Goal: Transaction & Acquisition: Purchase product/service

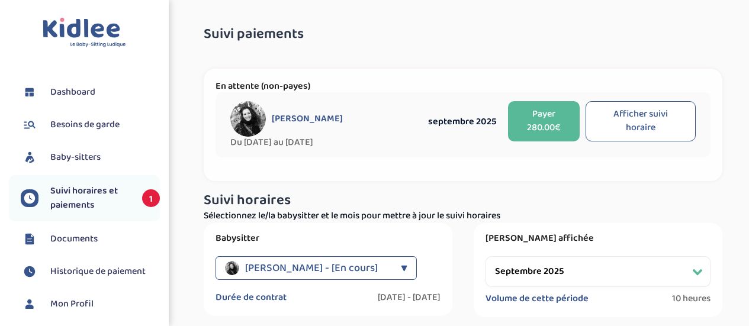
select select "septembre 2025"
click at [62, 194] on span "Suivi horaires et paiements" at bounding box center [90, 198] width 80 height 28
select select "septembre 2025"
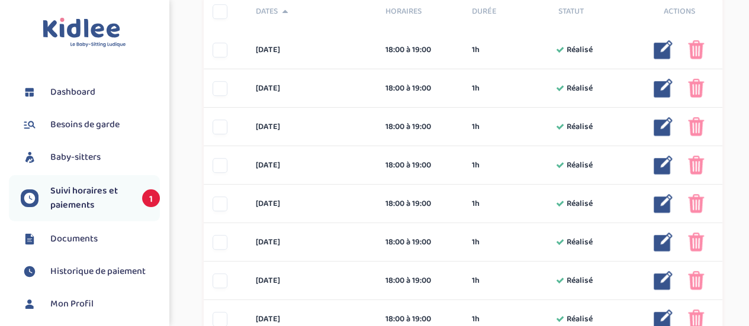
scroll to position [192, 0]
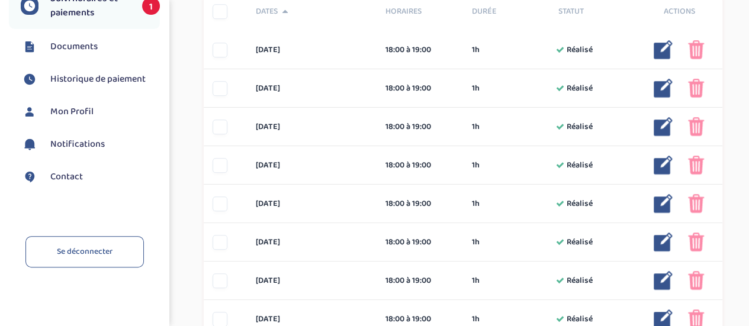
click at [60, 171] on span "Contact" at bounding box center [66, 177] width 33 height 14
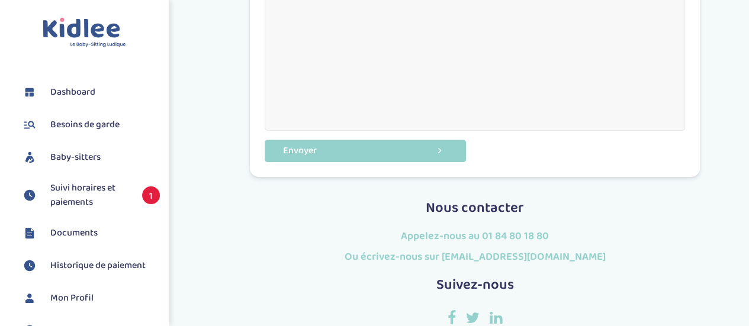
scroll to position [342, 0]
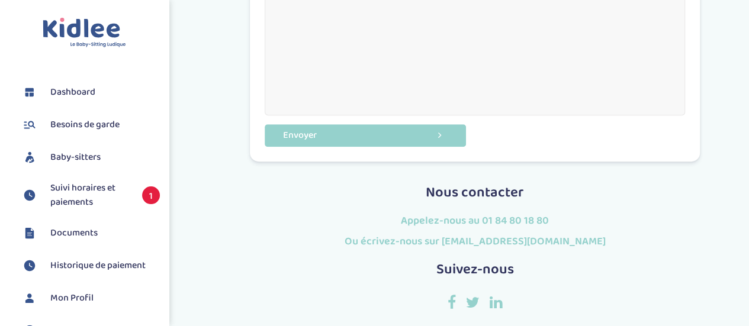
click at [62, 199] on span "Suivi horaires et paiements" at bounding box center [90, 195] width 80 height 28
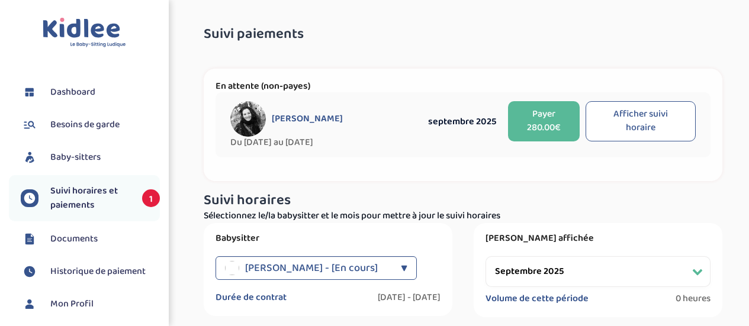
select select "septembre 2025"
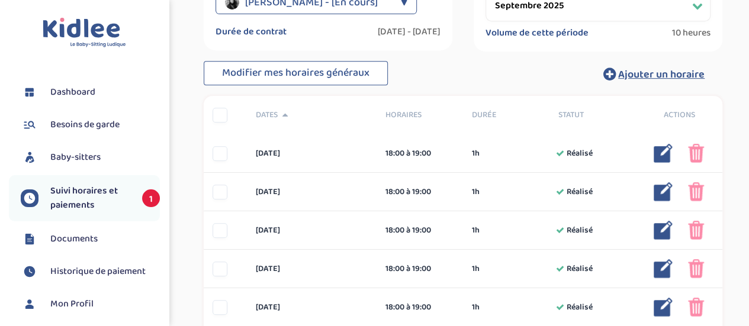
scroll to position [269, 0]
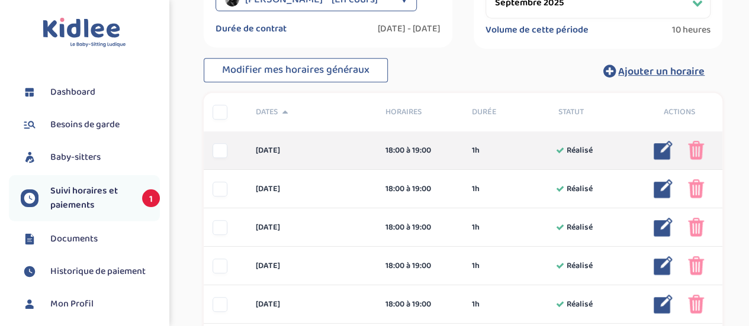
click at [218, 152] on div at bounding box center [220, 150] width 15 height 15
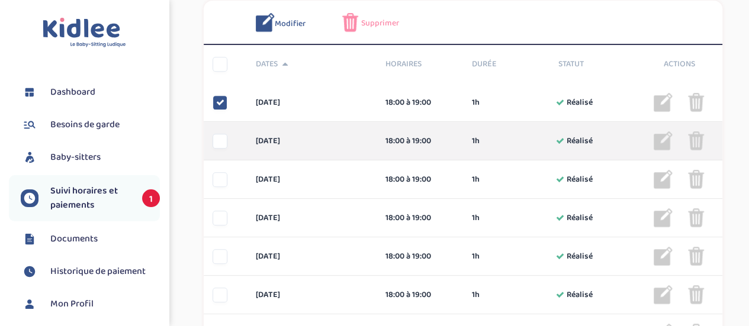
scroll to position [365, 0]
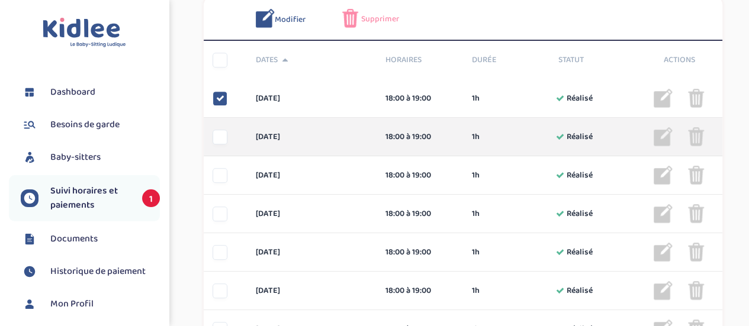
click at [222, 140] on div at bounding box center [220, 137] width 15 height 15
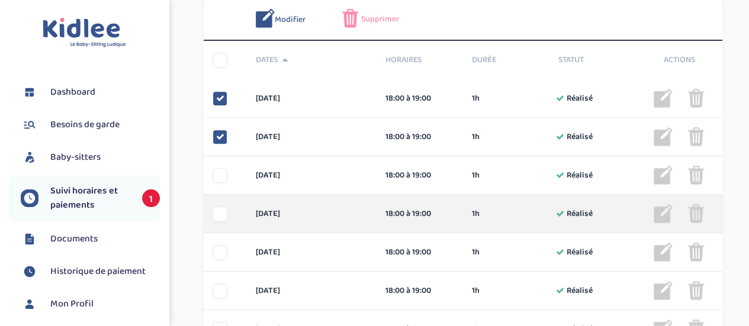
click at [223, 211] on div at bounding box center [220, 214] width 15 height 15
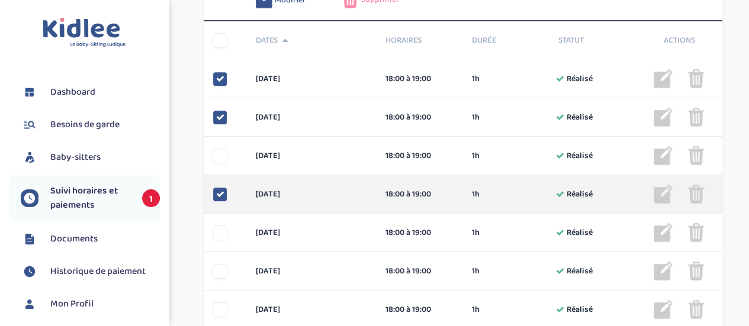
scroll to position [384, 0]
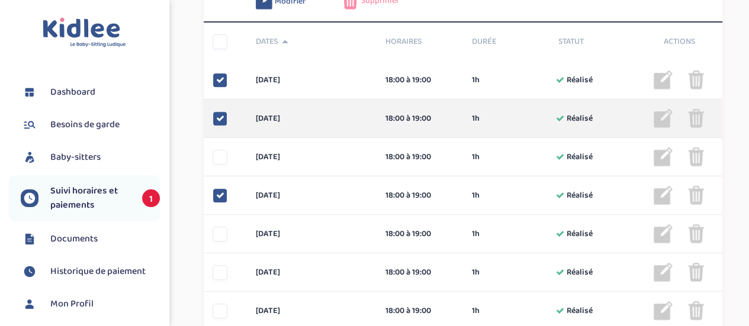
click at [219, 117] on icon at bounding box center [220, 118] width 8 height 8
click at [223, 118] on div at bounding box center [220, 118] width 15 height 15
click at [219, 117] on icon at bounding box center [220, 118] width 8 height 8
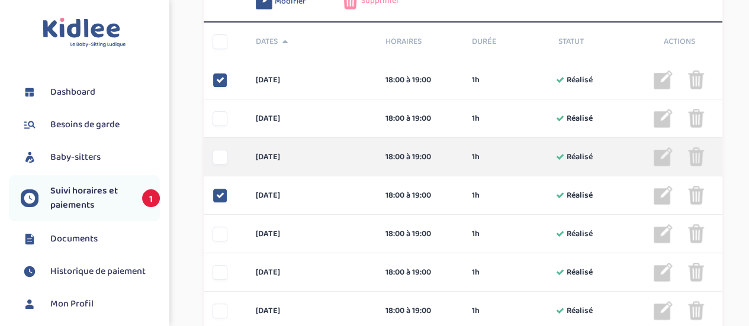
click at [219, 150] on div at bounding box center [220, 157] width 15 height 15
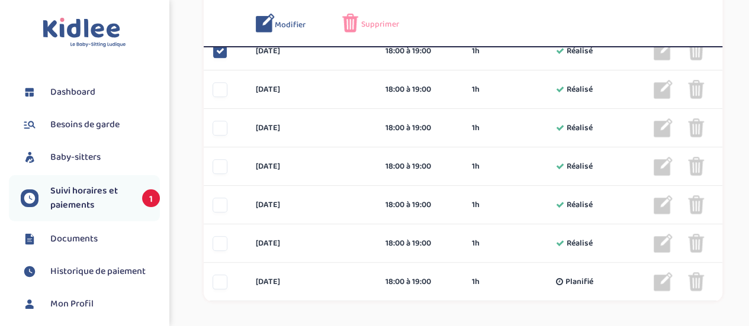
scroll to position [492, 0]
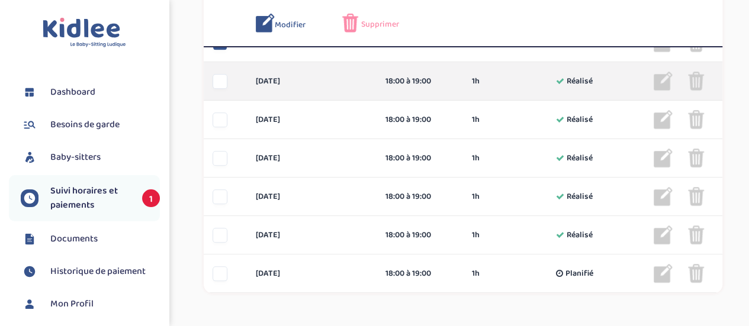
click at [222, 79] on div at bounding box center [220, 81] width 15 height 15
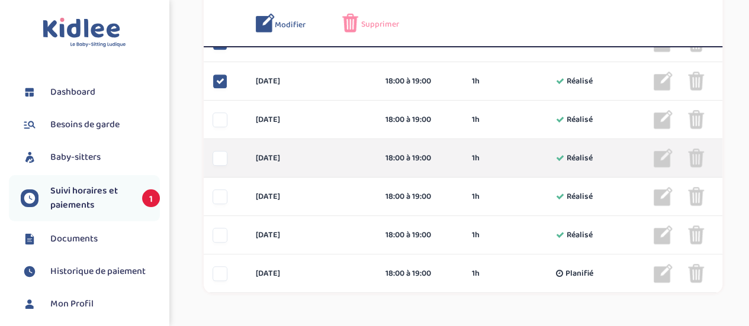
click at [220, 157] on div at bounding box center [220, 158] width 15 height 15
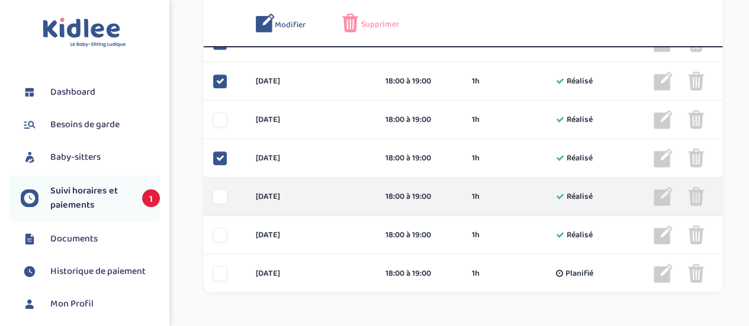
click at [220, 192] on div at bounding box center [220, 197] width 15 height 15
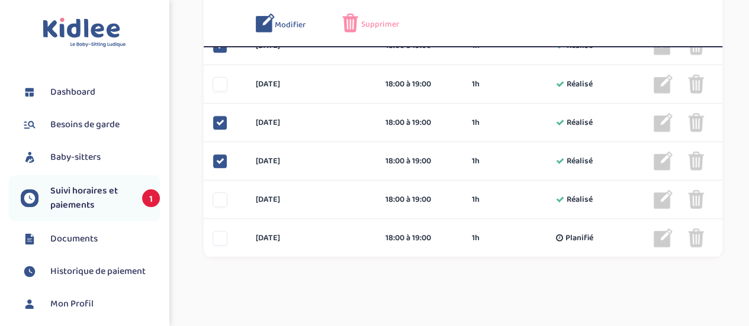
scroll to position [535, 0]
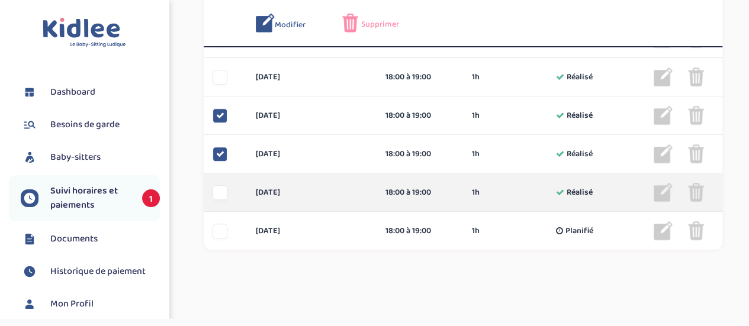
click at [219, 192] on div at bounding box center [220, 192] width 15 height 15
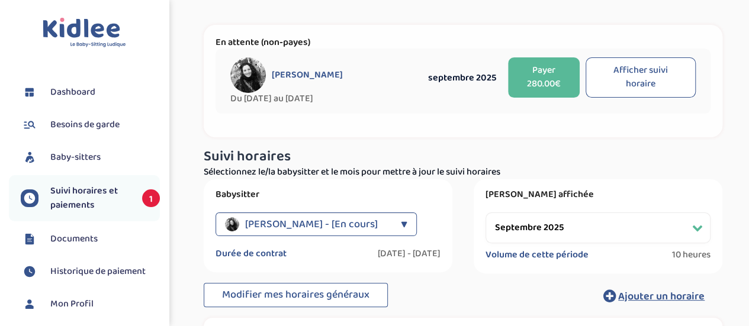
scroll to position [43, 0]
click at [647, 81] on button "Afficher suivi horaire" at bounding box center [641, 78] width 110 height 40
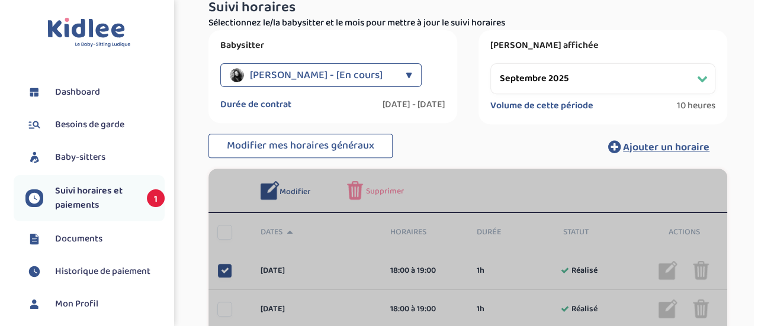
scroll to position [193, 0]
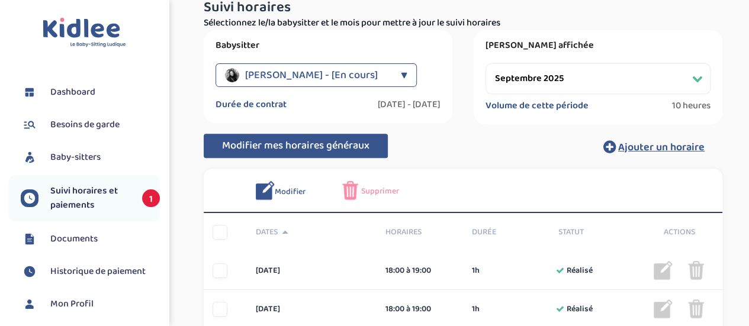
click at [304, 143] on span "Modifier mes horaires généraux" at bounding box center [295, 145] width 147 height 17
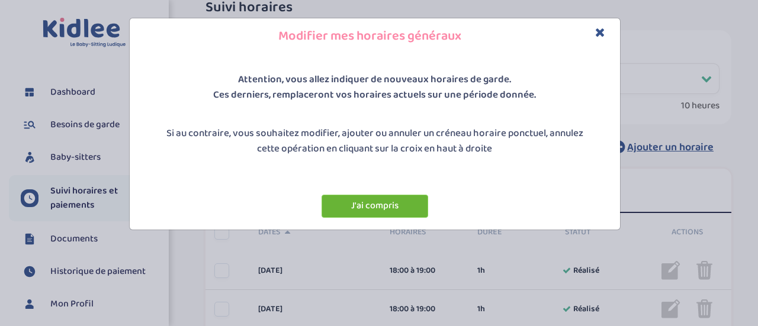
click at [360, 204] on button "J'ai compris" at bounding box center [375, 206] width 107 height 23
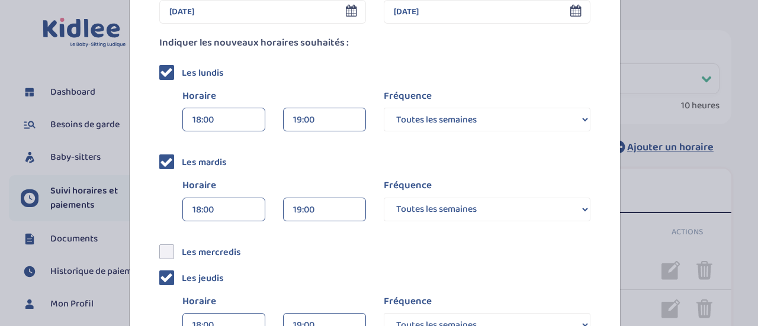
scroll to position [162, 0]
click at [161, 155] on icon at bounding box center [166, 161] width 13 height 13
click at [180, 156] on input "checkbox" at bounding box center [180, 156] width 0 height 0
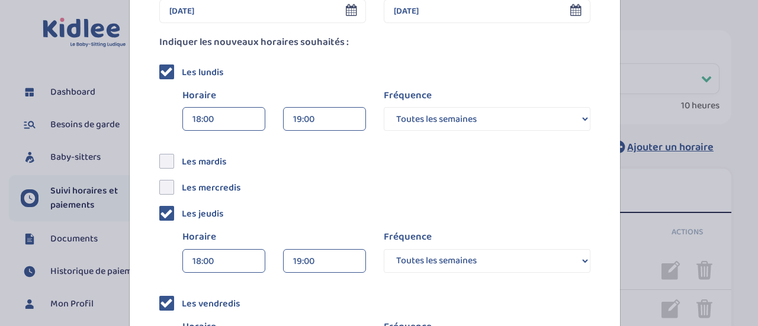
scroll to position [359, 0]
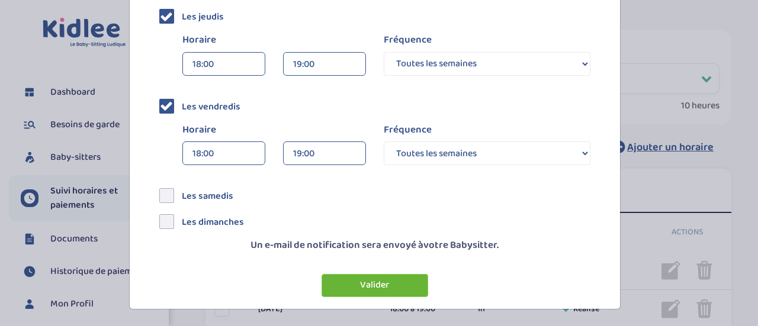
click at [344, 286] on button "Valider" at bounding box center [375, 285] width 107 height 23
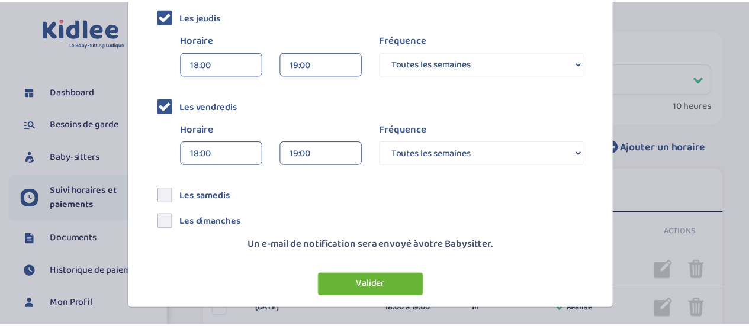
scroll to position [0, 0]
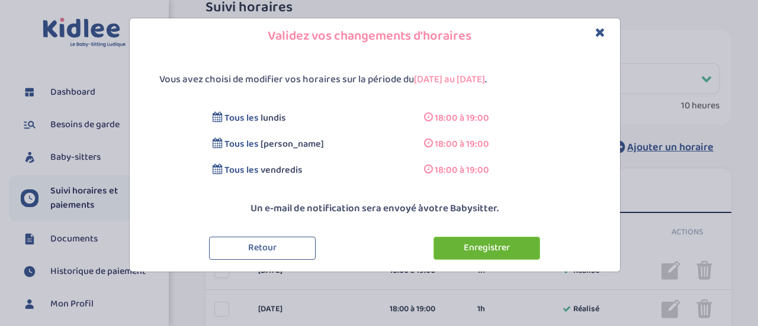
click at [481, 249] on button "Enregistrer" at bounding box center [487, 248] width 107 height 23
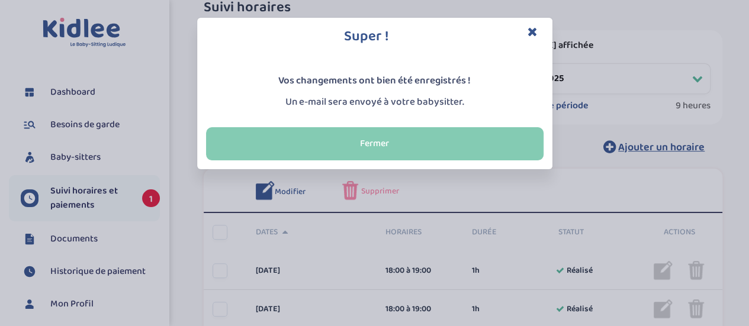
click at [341, 139] on button "Fermer" at bounding box center [375, 143] width 338 height 33
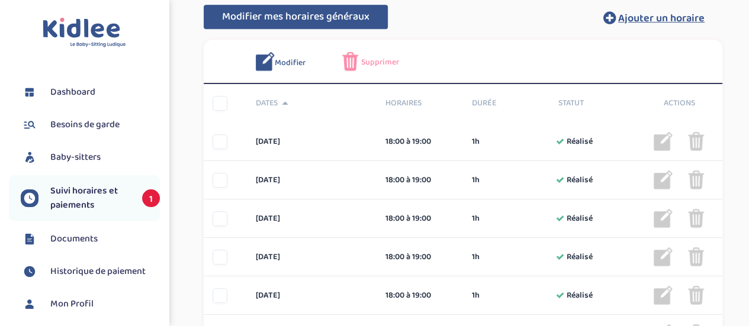
scroll to position [324, 0]
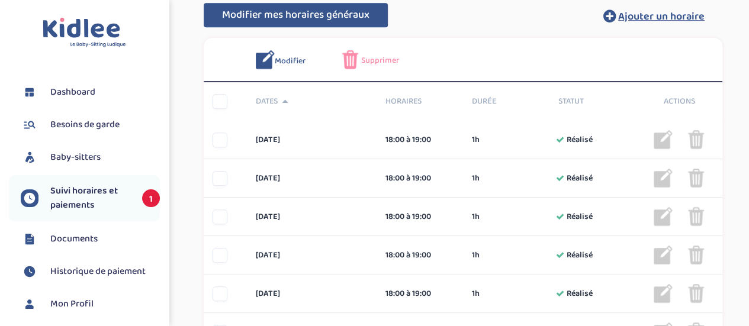
click at [289, 66] on span "Modifier" at bounding box center [290, 61] width 31 height 12
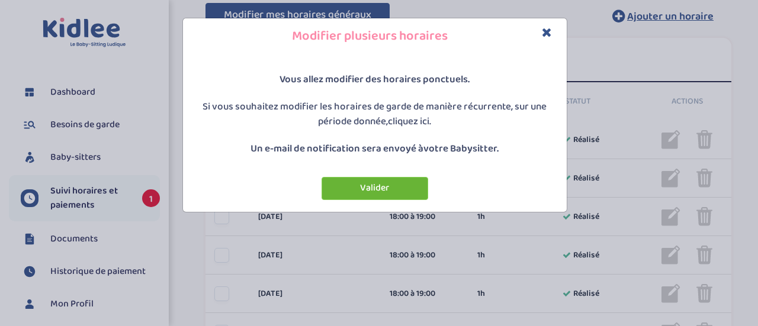
click at [360, 187] on button "Valider" at bounding box center [375, 188] width 107 height 23
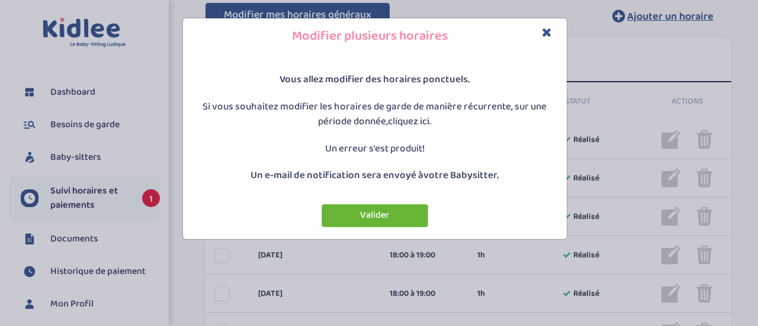
click at [364, 211] on button "Valider" at bounding box center [375, 215] width 107 height 23
click at [539, 28] on h4 "Modifier plusieurs horaires" at bounding box center [375, 36] width 366 height 18
click at [548, 32] on icon "Close" at bounding box center [547, 32] width 10 height 12
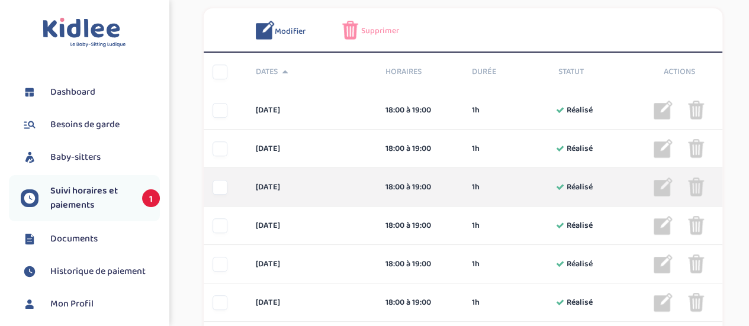
scroll to position [349, 0]
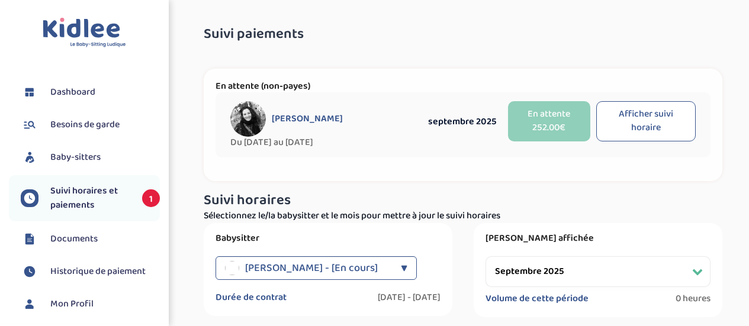
select select "septembre 2025"
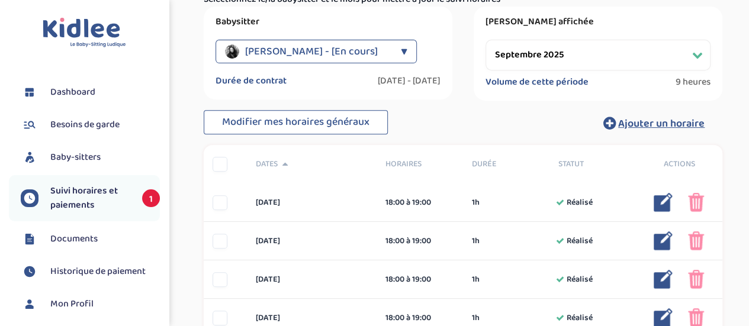
scroll to position [217, 0]
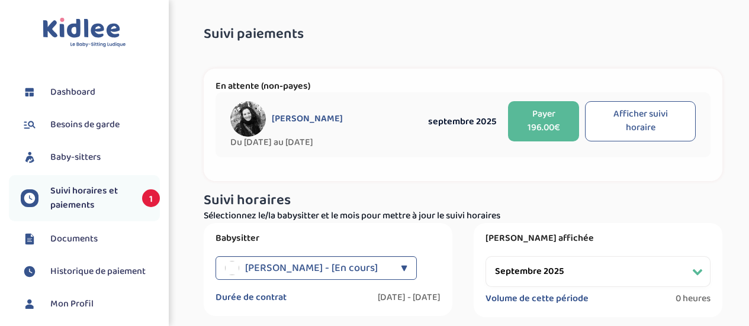
select select "septembre 2025"
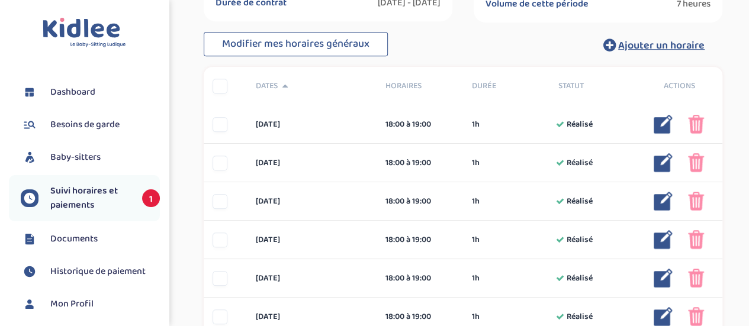
scroll to position [296, 0]
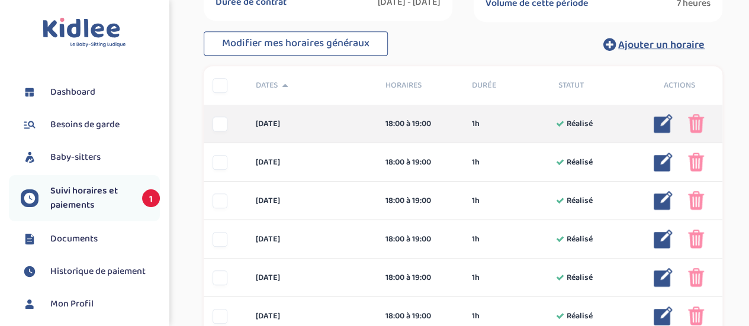
click at [219, 124] on div at bounding box center [220, 124] width 15 height 15
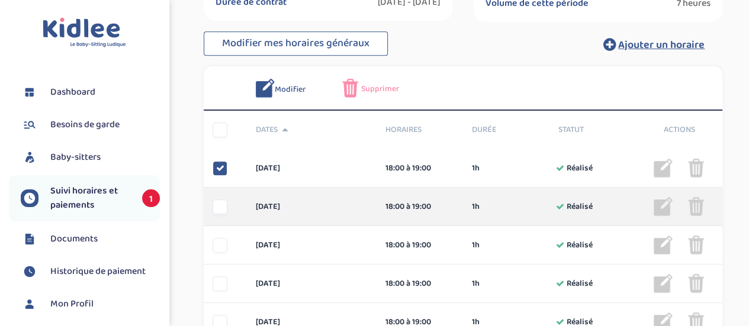
click at [219, 207] on div at bounding box center [220, 207] width 15 height 15
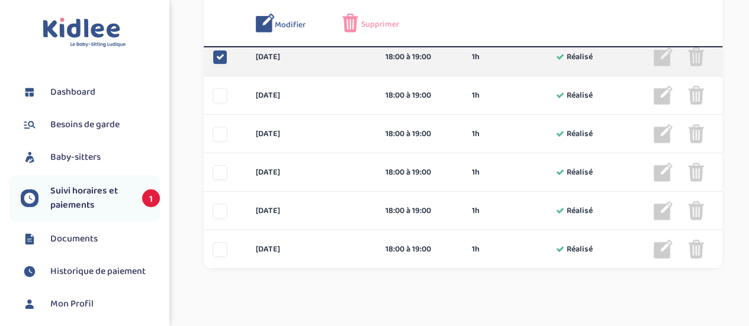
scroll to position [403, 0]
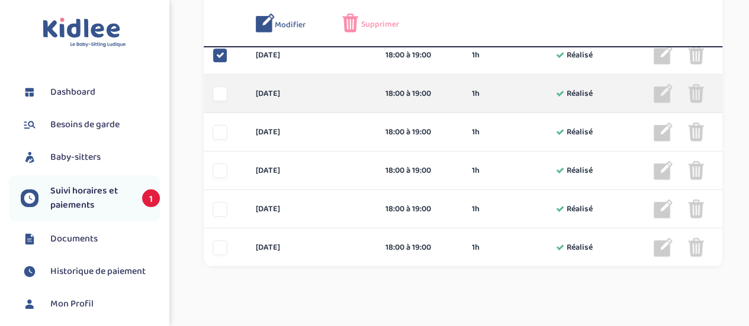
click at [218, 94] on div at bounding box center [220, 93] width 15 height 15
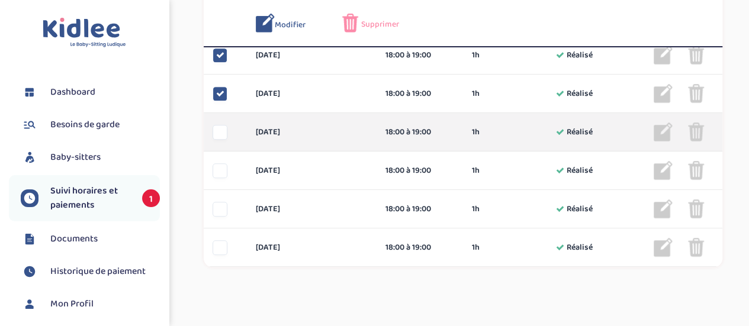
click at [219, 127] on div at bounding box center [220, 132] width 15 height 15
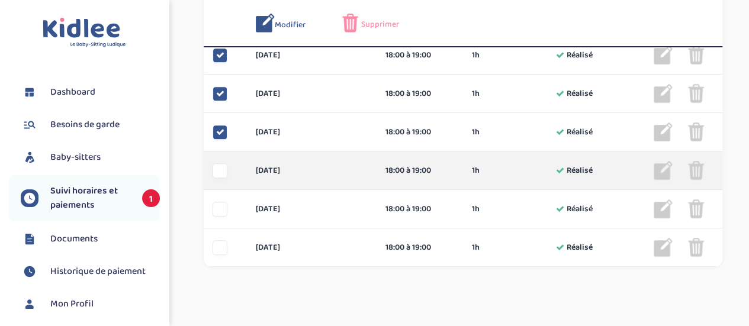
click at [219, 153] on div "jeudi 25 sep 18:00 à 19:00 1h Réalisé 1h Réalisé ... Modifier Supprimer" at bounding box center [463, 171] width 519 height 38
click at [219, 172] on div at bounding box center [220, 170] width 15 height 15
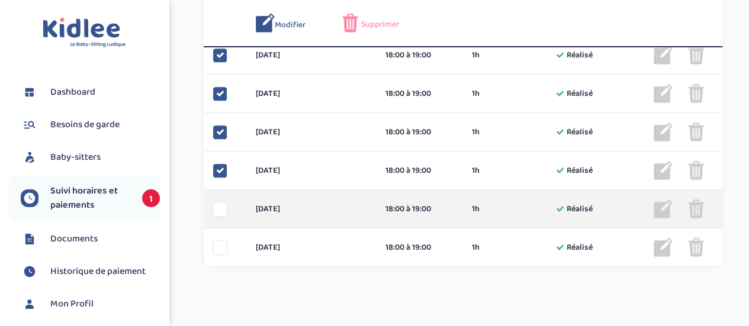
click at [222, 204] on div at bounding box center [220, 209] width 15 height 15
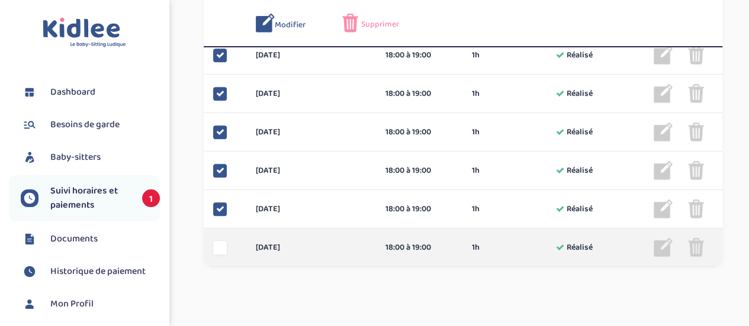
click at [224, 252] on div at bounding box center [220, 247] width 15 height 15
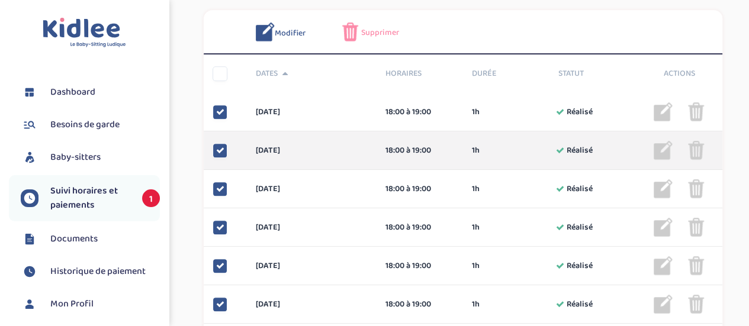
scroll to position [348, 0]
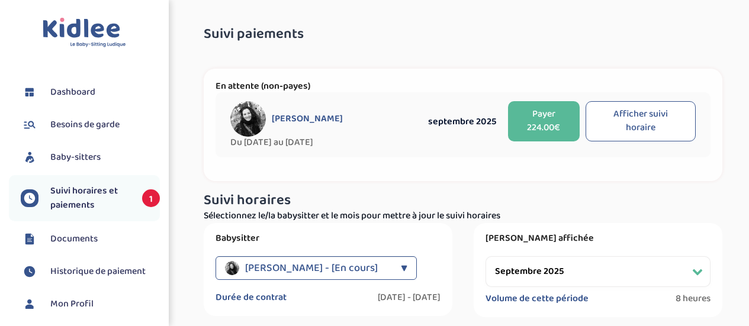
select select "septembre 2025"
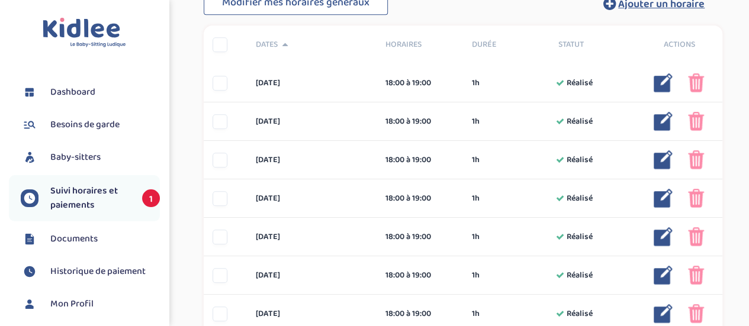
scroll to position [347, 0]
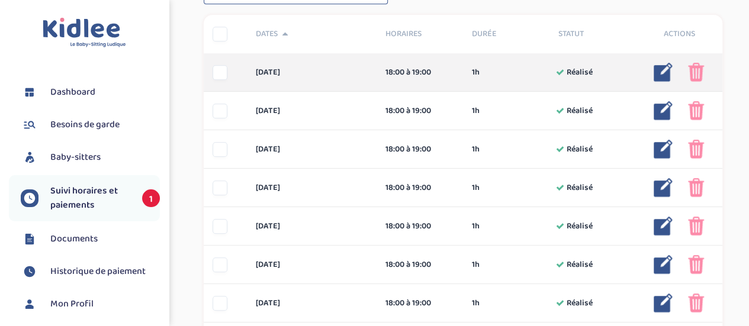
click at [222, 74] on div at bounding box center [220, 72] width 15 height 15
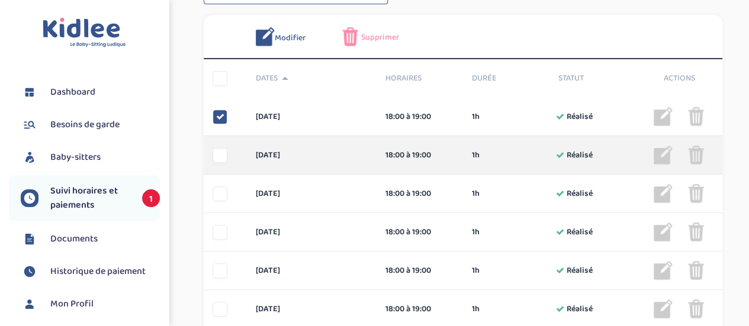
click at [224, 153] on div at bounding box center [220, 155] width 15 height 15
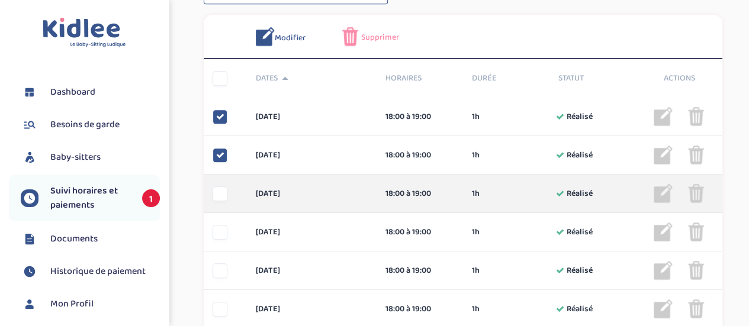
click at [223, 190] on div at bounding box center [220, 194] width 15 height 15
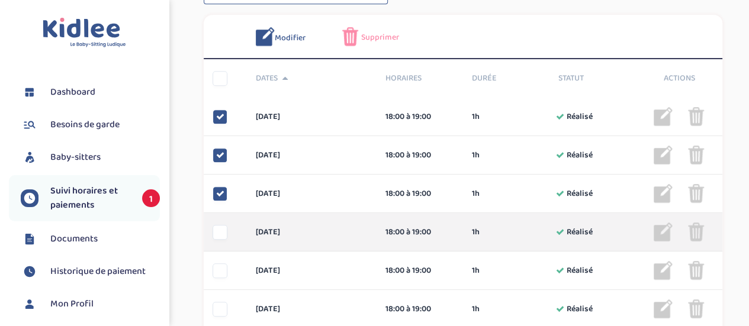
click at [220, 233] on div at bounding box center [220, 232] width 15 height 15
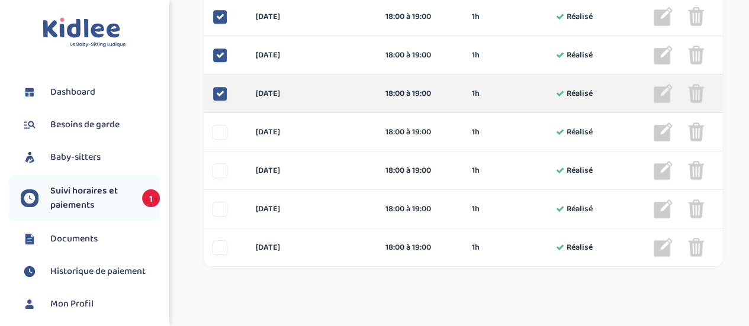
scroll to position [489, 0]
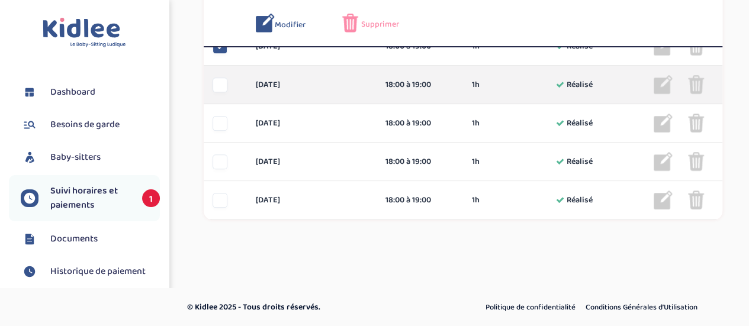
click at [217, 88] on div at bounding box center [220, 85] width 15 height 15
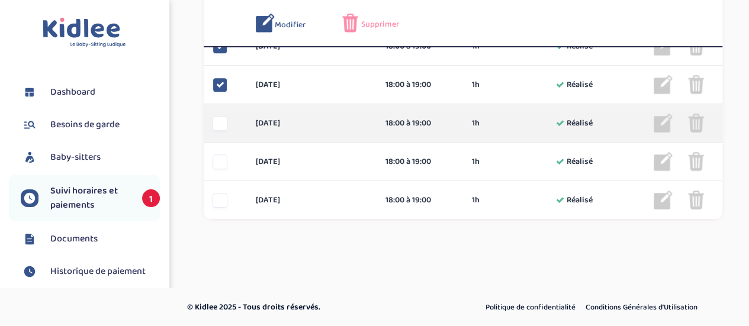
click at [218, 123] on div at bounding box center [220, 123] width 15 height 15
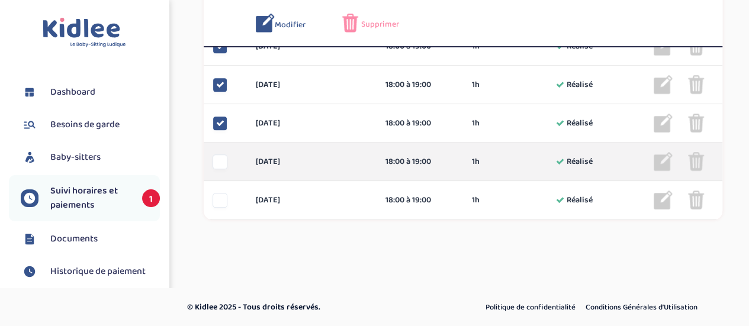
click at [218, 159] on div at bounding box center [220, 162] width 15 height 15
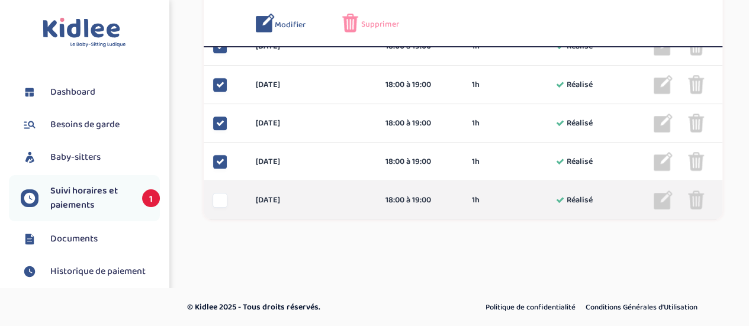
click at [221, 206] on div at bounding box center [220, 200] width 15 height 15
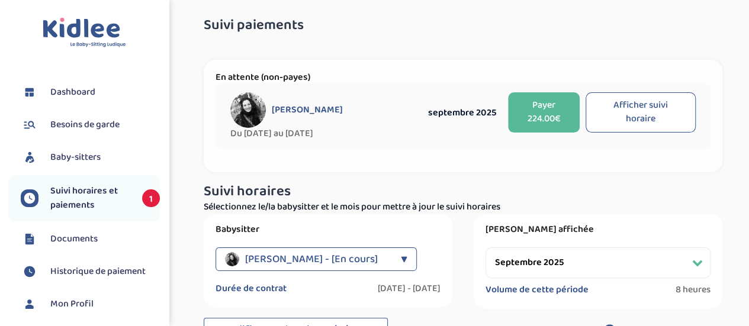
scroll to position [7, 0]
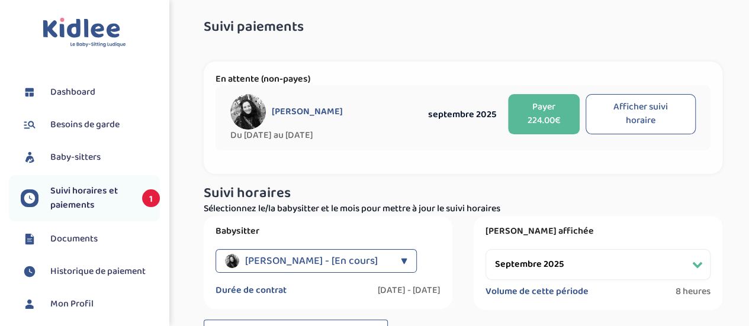
click at [534, 118] on button "Payer 224.00€" at bounding box center [543, 114] width 71 height 40
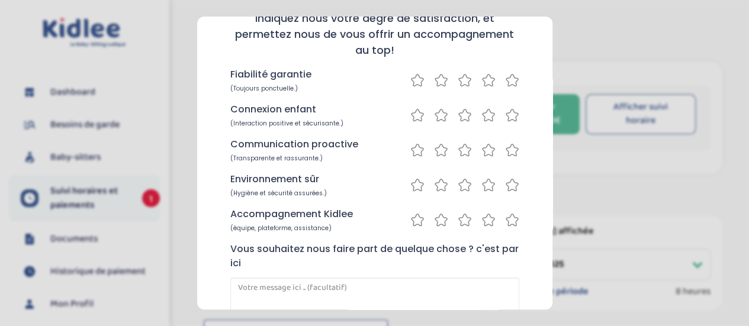
scroll to position [87, 0]
click at [508, 81] on icon at bounding box center [512, 81] width 14 height 15
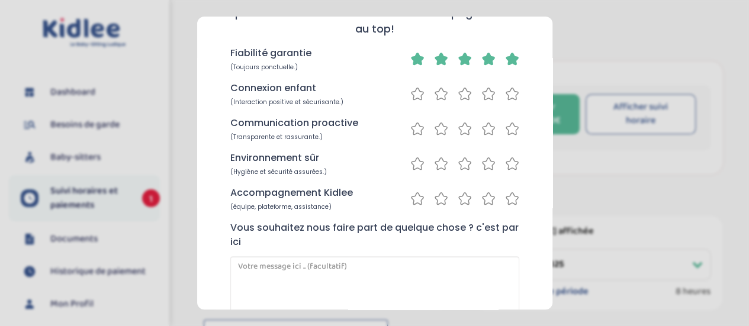
scroll to position [106, 0]
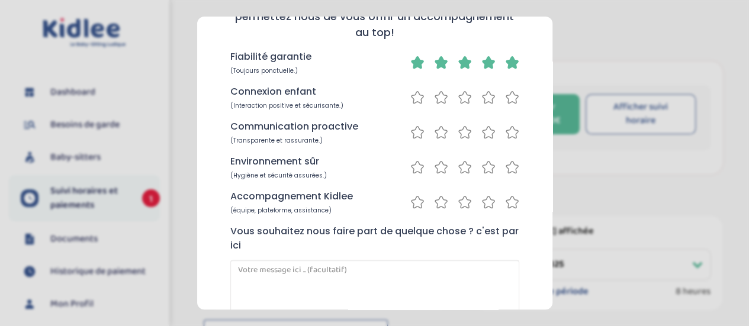
click at [412, 62] on icon at bounding box center [418, 62] width 12 height 12
click at [508, 63] on icon at bounding box center [512, 62] width 14 height 15
click at [463, 98] on icon at bounding box center [465, 97] width 14 height 15
click at [458, 134] on icon at bounding box center [465, 132] width 14 height 15
click at [506, 166] on icon at bounding box center [512, 167] width 14 height 15
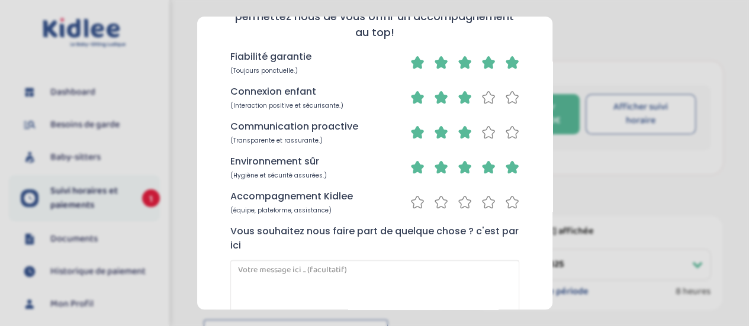
click at [505, 201] on icon at bounding box center [512, 202] width 14 height 15
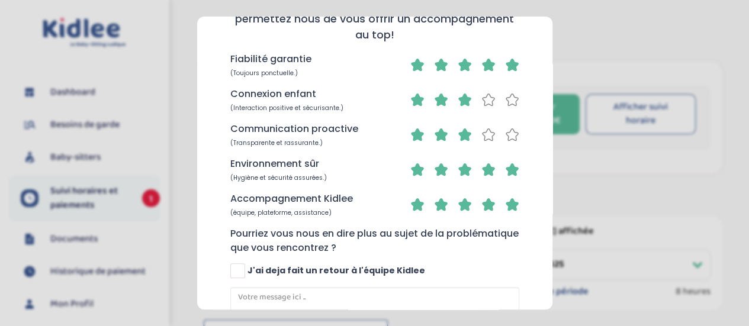
scroll to position [136, 0]
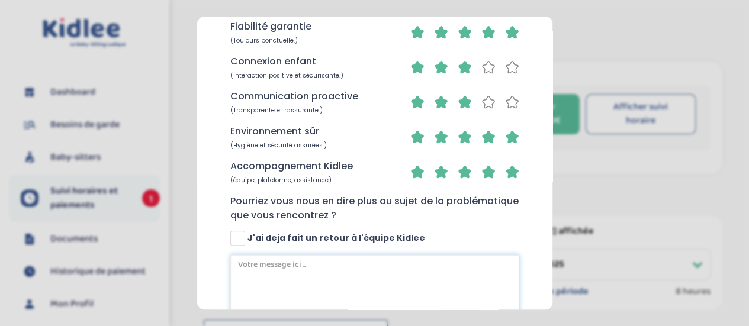
click at [303, 263] on textarea at bounding box center [374, 284] width 289 height 59
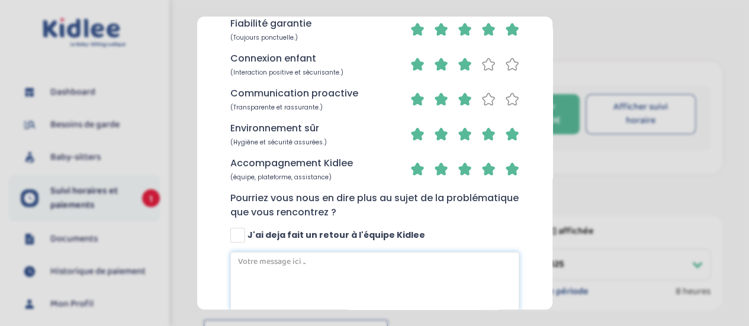
scroll to position [139, 0]
click at [491, 102] on icon at bounding box center [489, 99] width 14 height 15
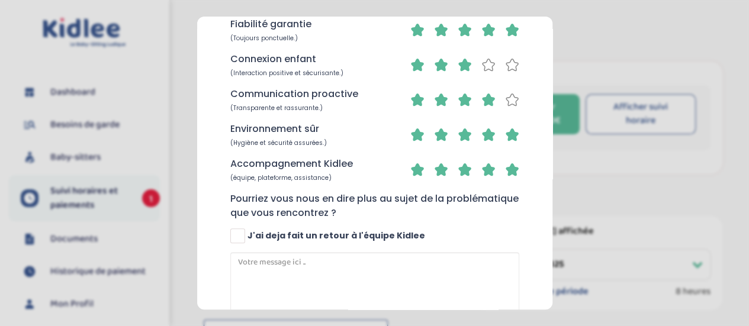
click at [507, 100] on icon at bounding box center [512, 99] width 14 height 15
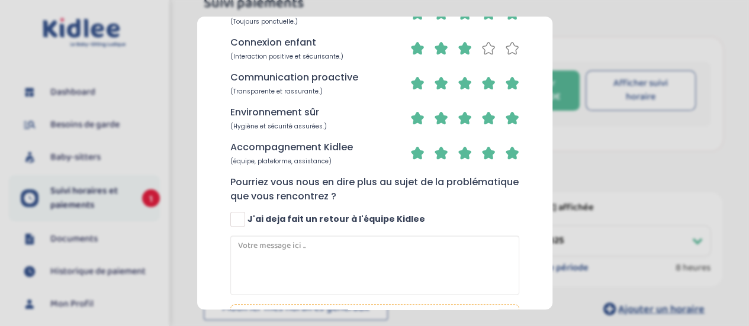
scroll to position [155, 0]
click at [483, 47] on icon at bounding box center [489, 48] width 14 height 15
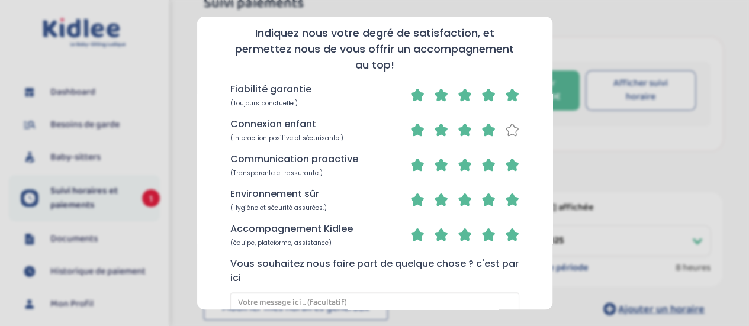
scroll to position [73, 0]
click at [459, 129] on icon at bounding box center [465, 130] width 12 height 12
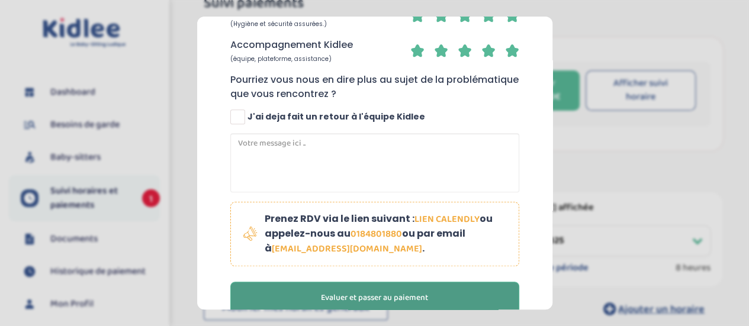
scroll to position [280, 0]
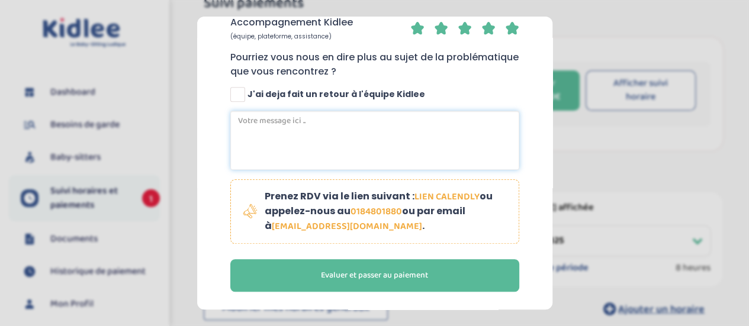
click at [255, 136] on textarea at bounding box center [374, 140] width 289 height 59
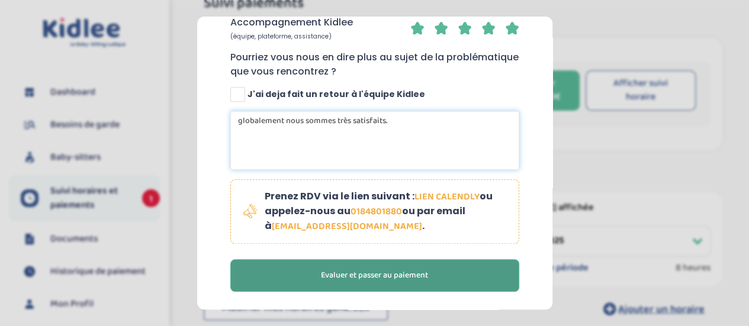
type textarea "globalement nous sommes très satisfaits."
click at [371, 277] on span "Evaluer et passer au paiement" at bounding box center [374, 275] width 107 height 12
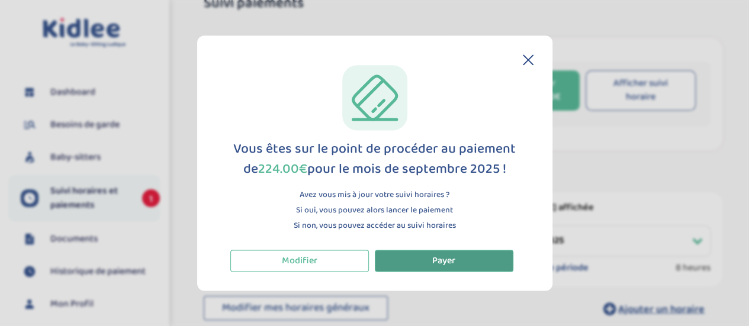
click at [429, 261] on button "Payer" at bounding box center [444, 261] width 139 height 22
